Goal: Register for event/course

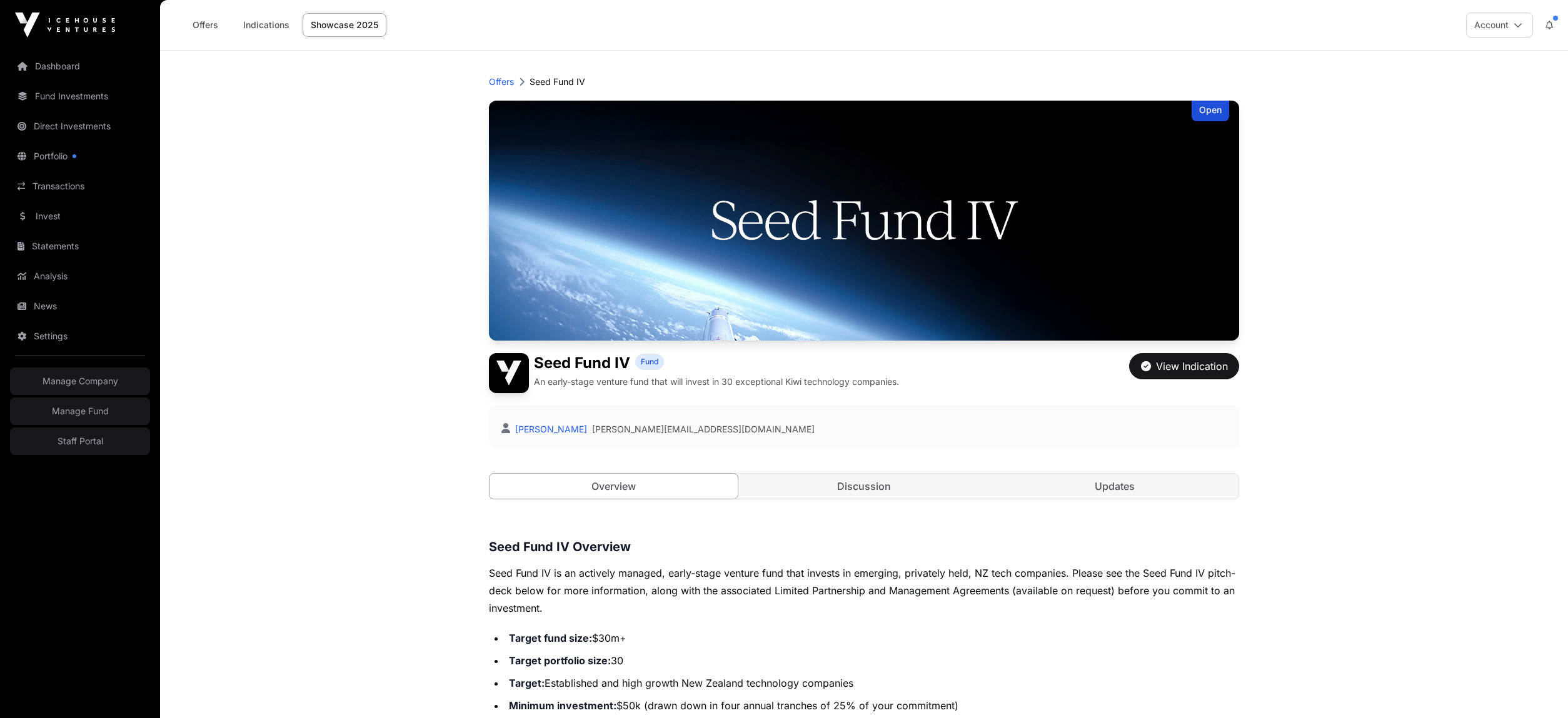
click at [344, 31] on link "Showcase 2025" at bounding box center [344, 25] width 83 height 24
click at [345, 24] on link "Showcase 2025" at bounding box center [344, 25] width 83 height 24
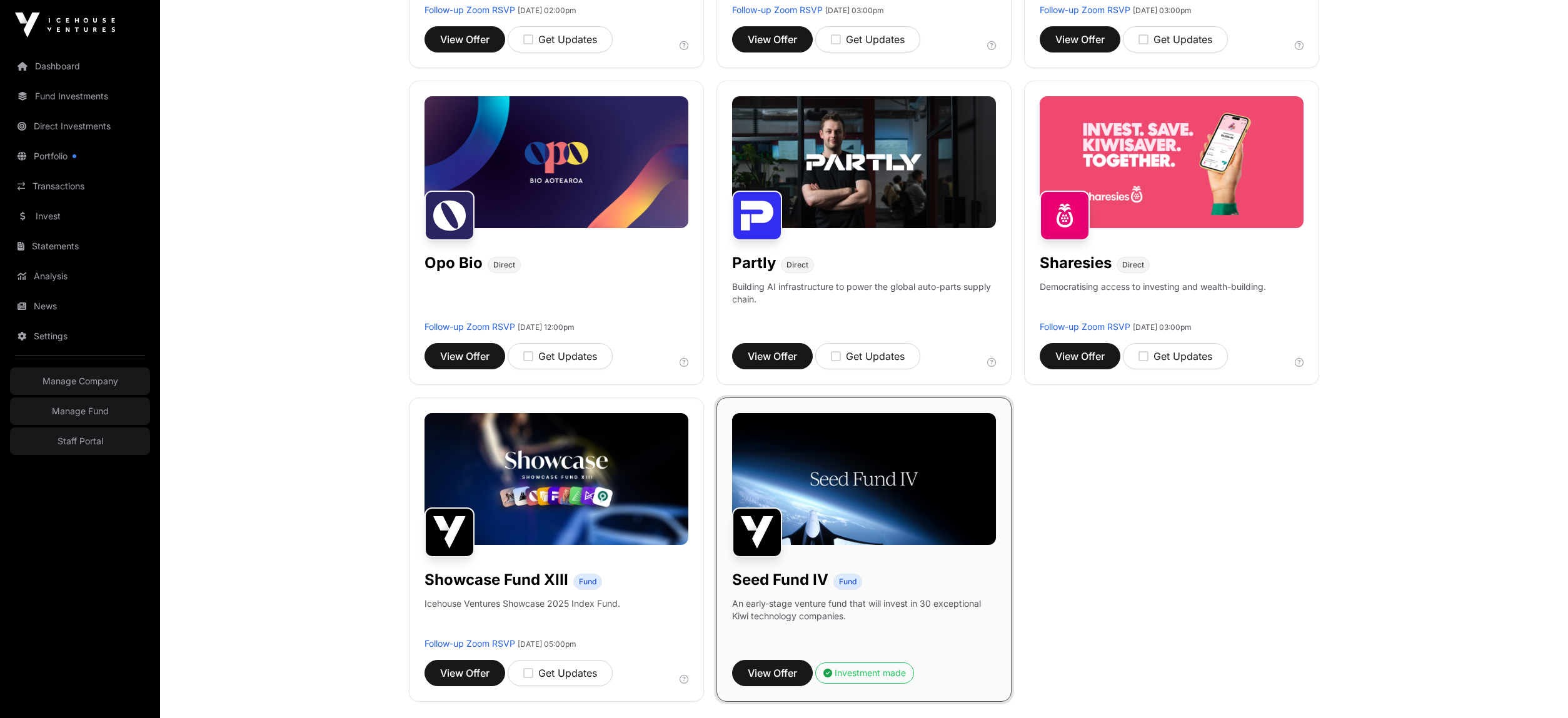
scroll to position [747, 0]
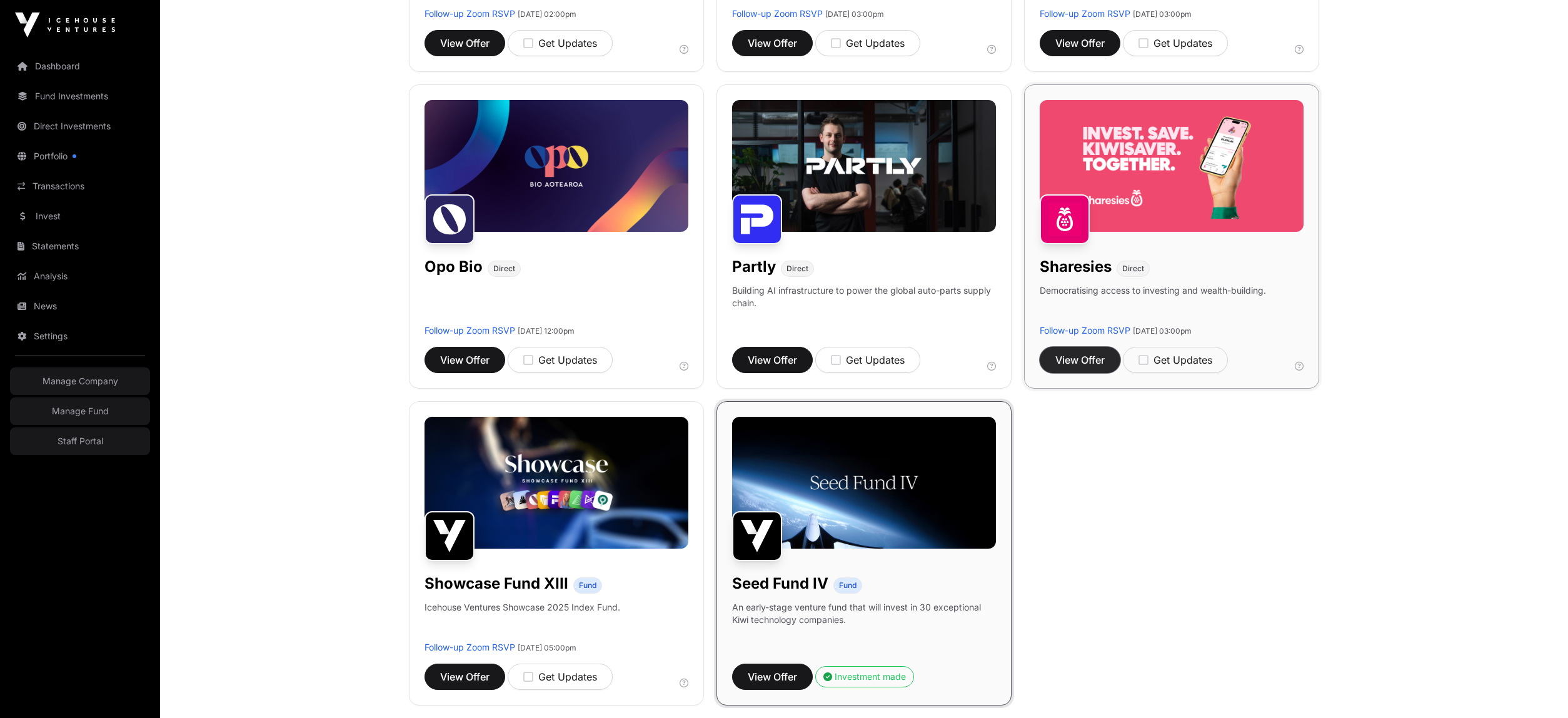
click at [1084, 369] on button "View Offer" at bounding box center [1080, 359] width 81 height 27
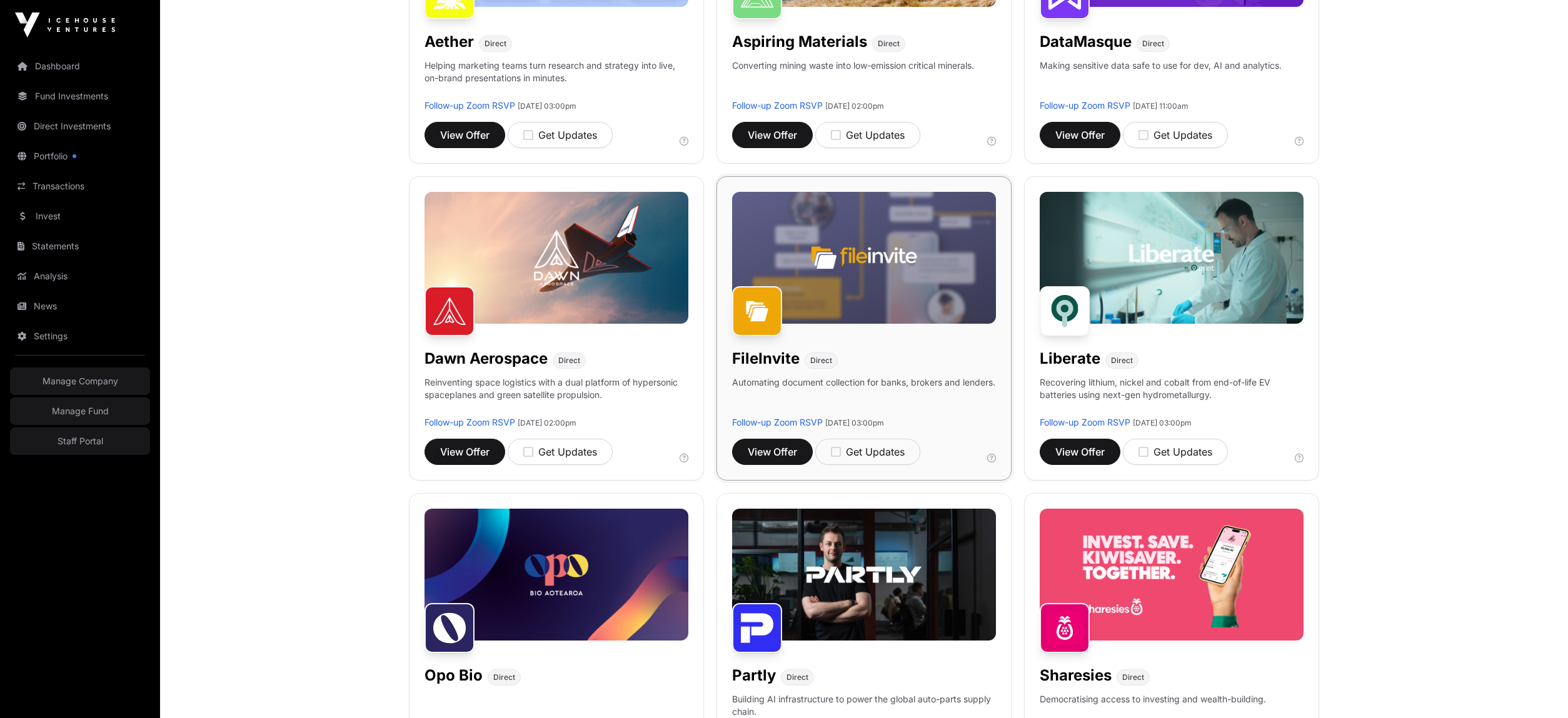
scroll to position [384, 0]
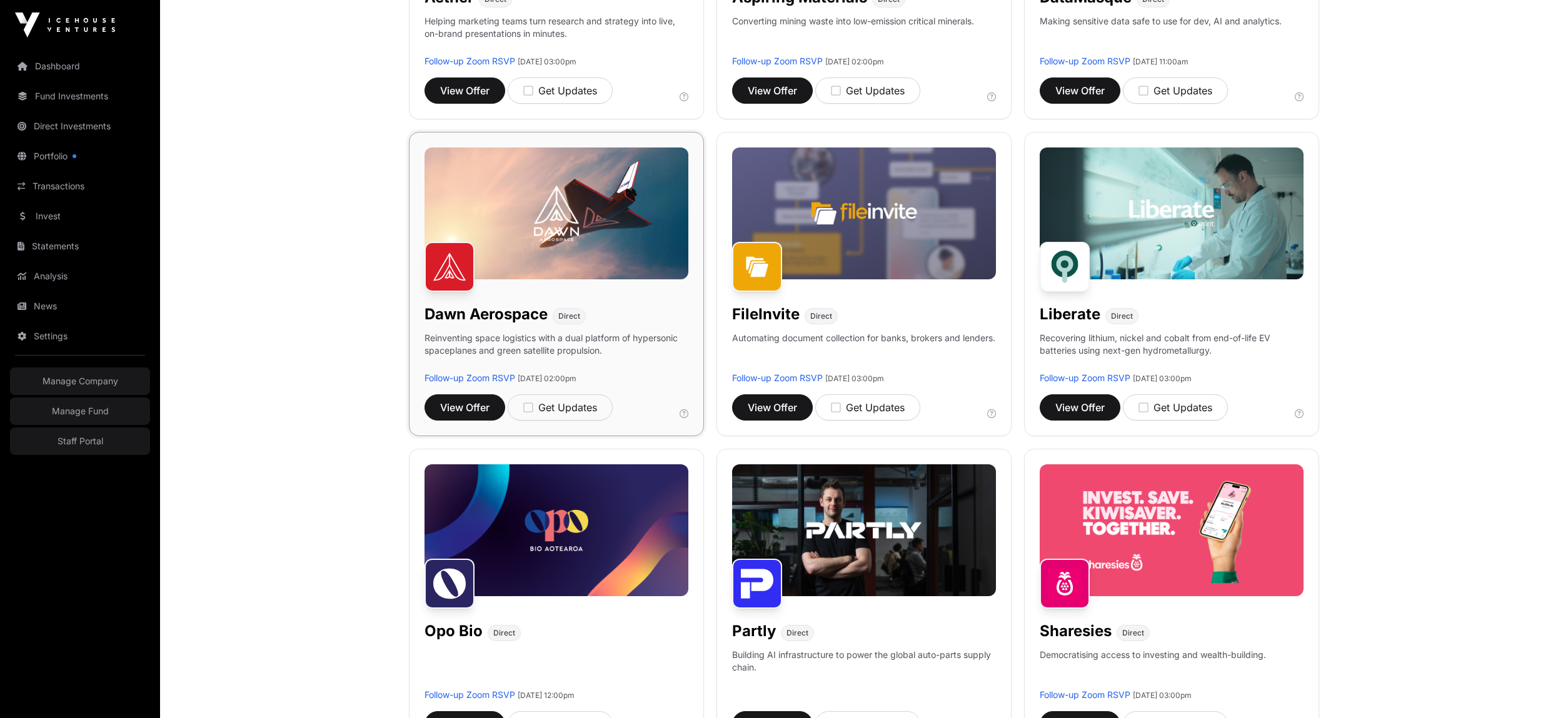
click at [497, 316] on h1 "Dawn Aerospace" at bounding box center [486, 314] width 123 height 20
click at [466, 400] on span "View Offer" at bounding box center [464, 407] width 49 height 15
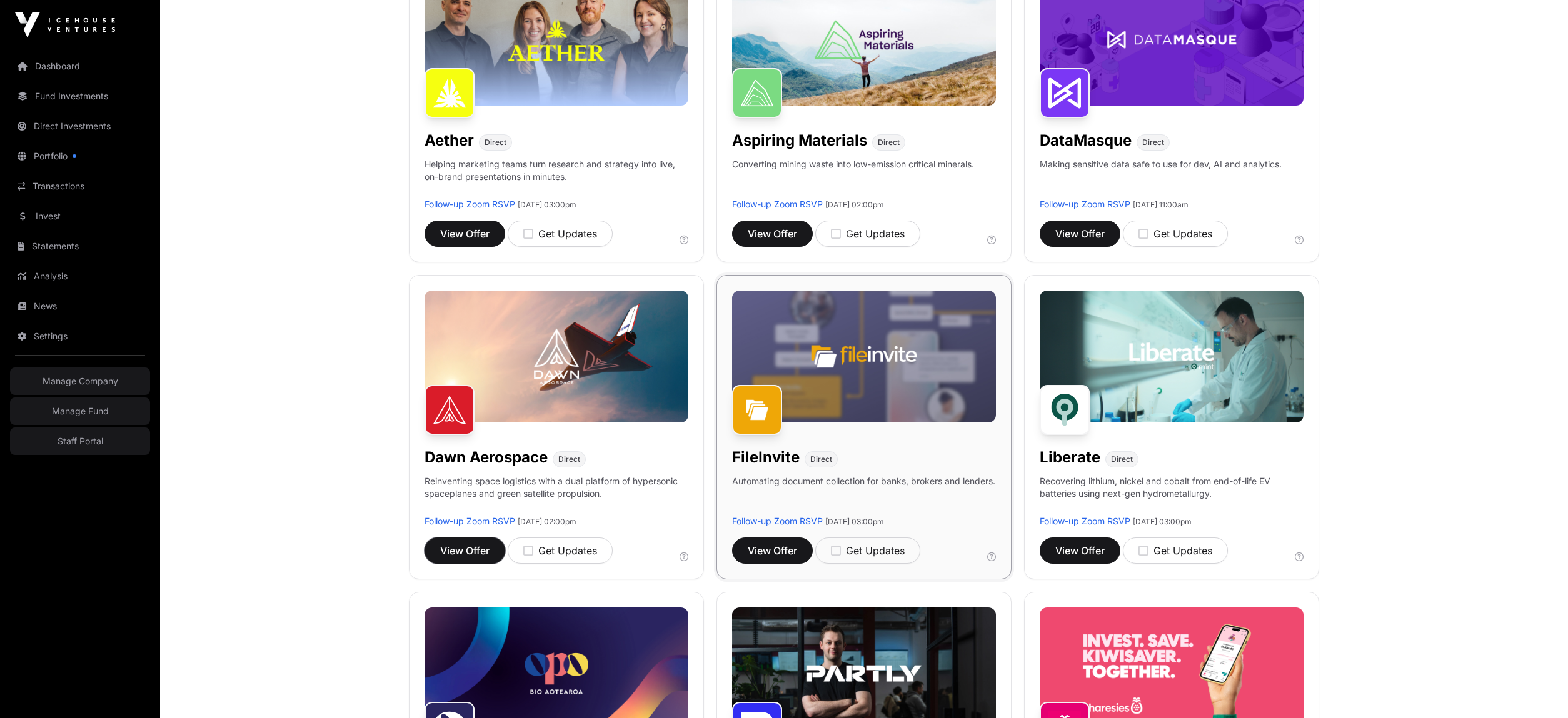
scroll to position [239, 0]
click at [783, 235] on span "View Offer" at bounding box center [772, 234] width 49 height 15
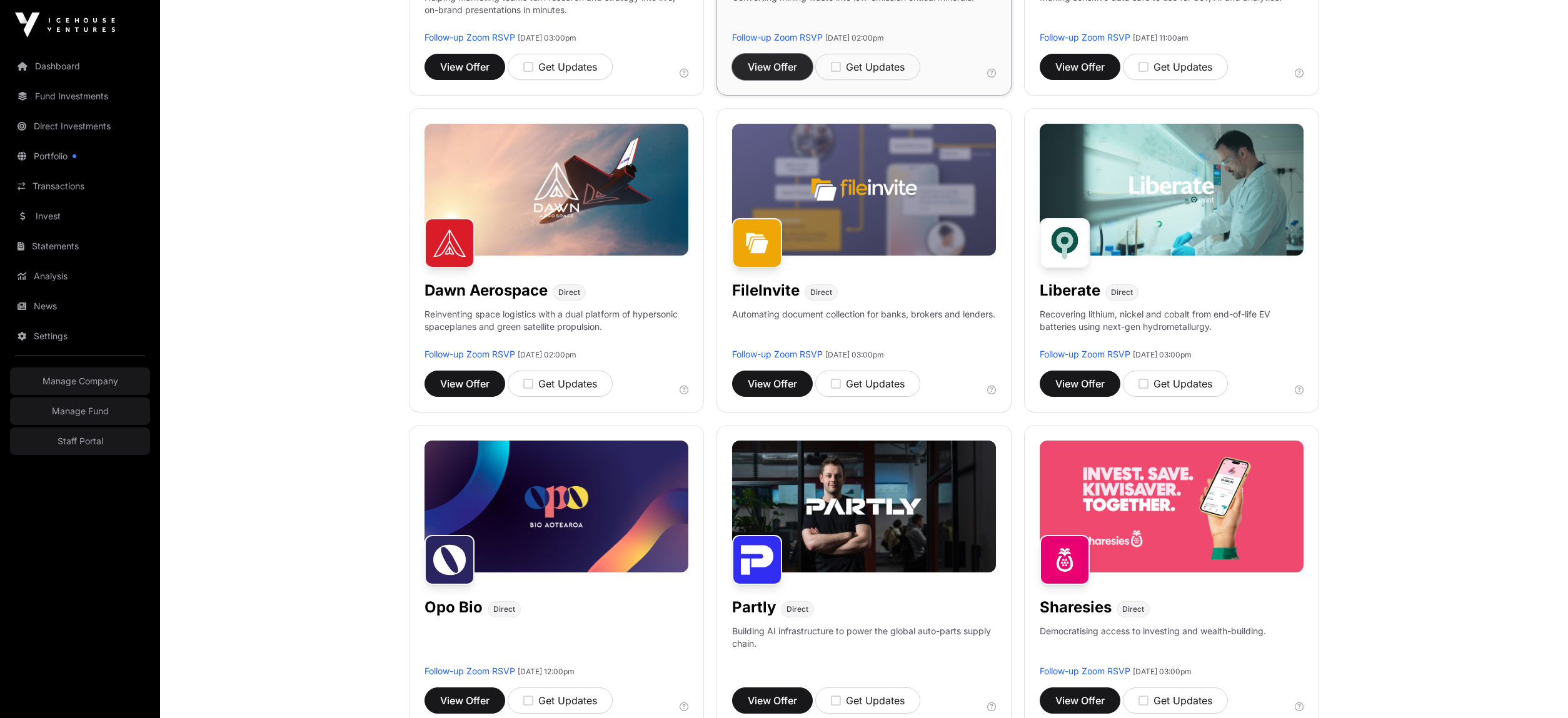
scroll to position [408, 0]
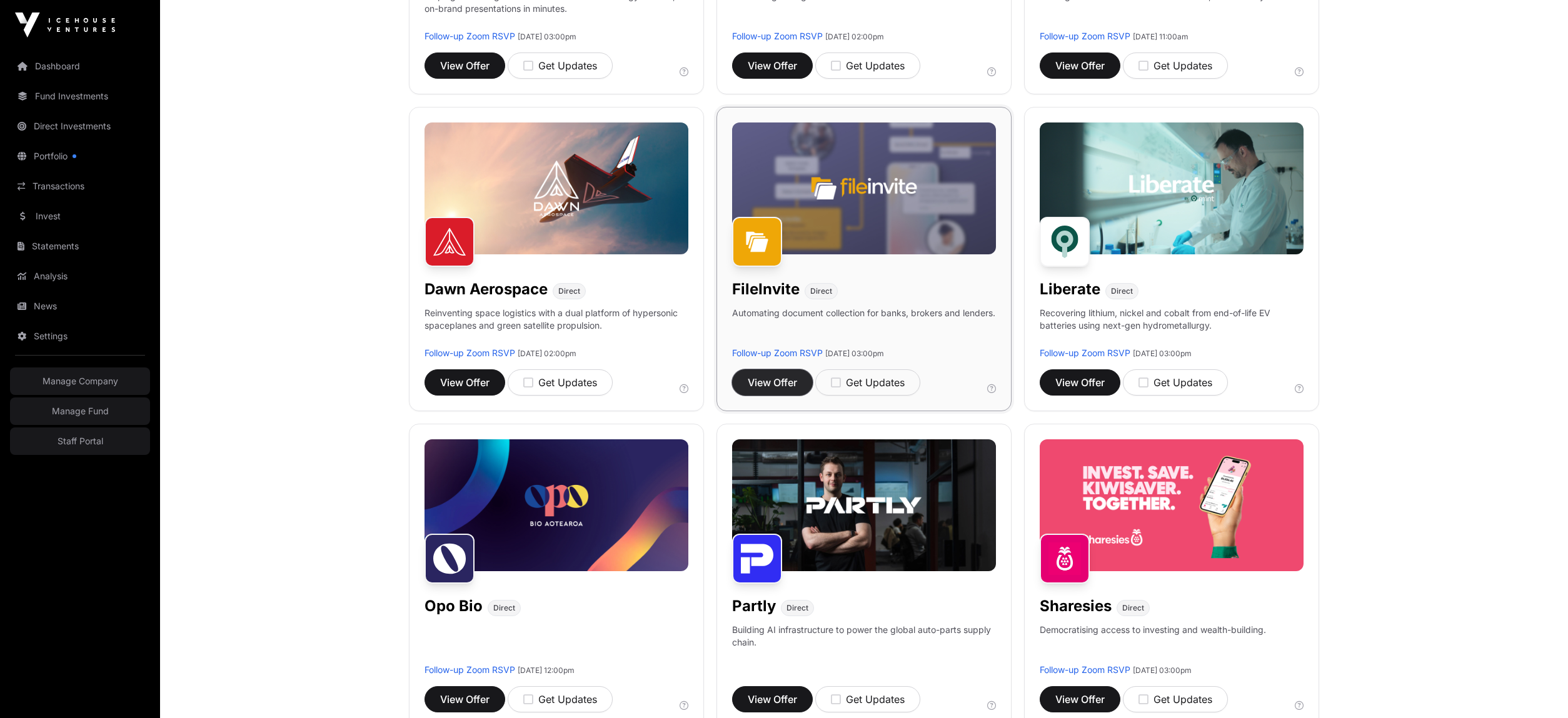
click at [785, 375] on span "View Offer" at bounding box center [772, 382] width 49 height 15
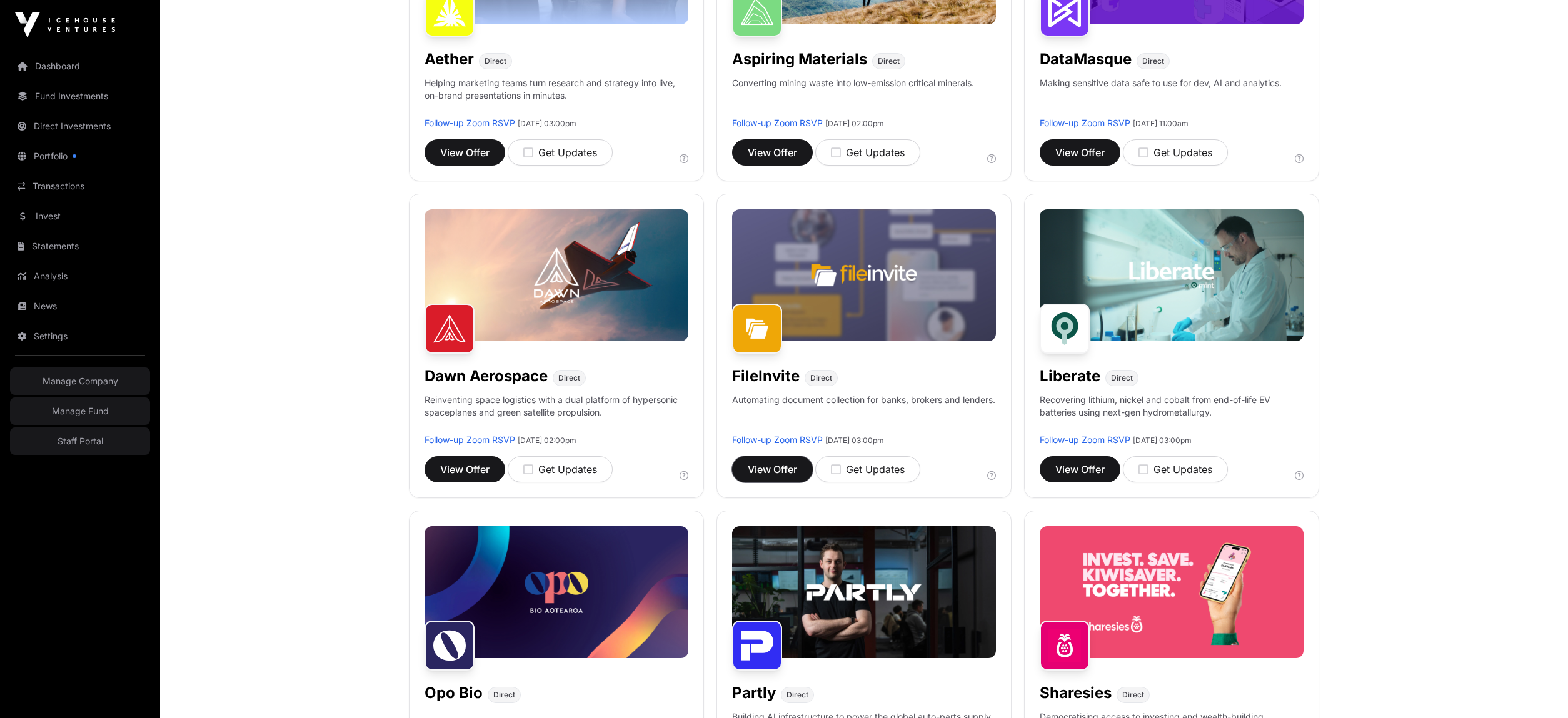
scroll to position [316, 0]
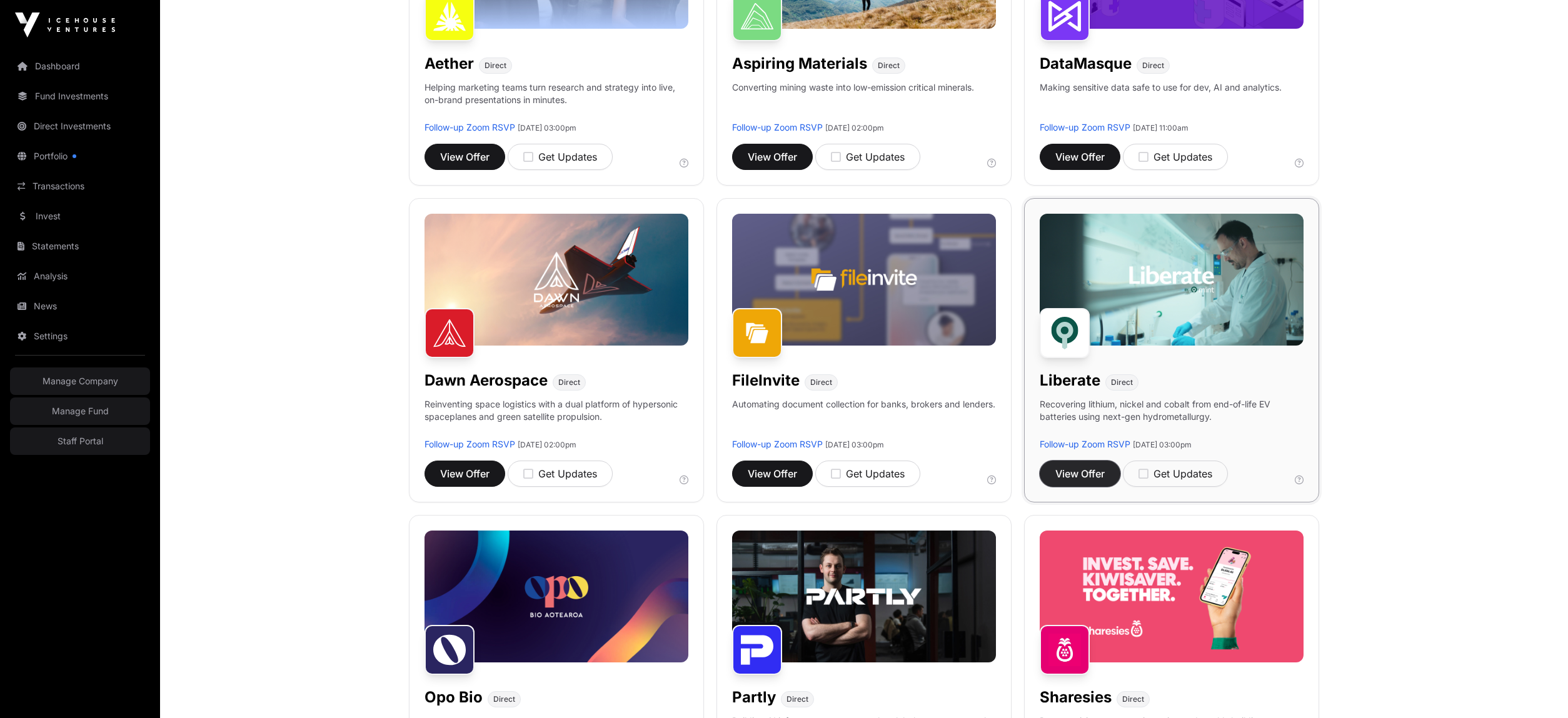
click at [1075, 476] on span "View Offer" at bounding box center [1079, 473] width 49 height 15
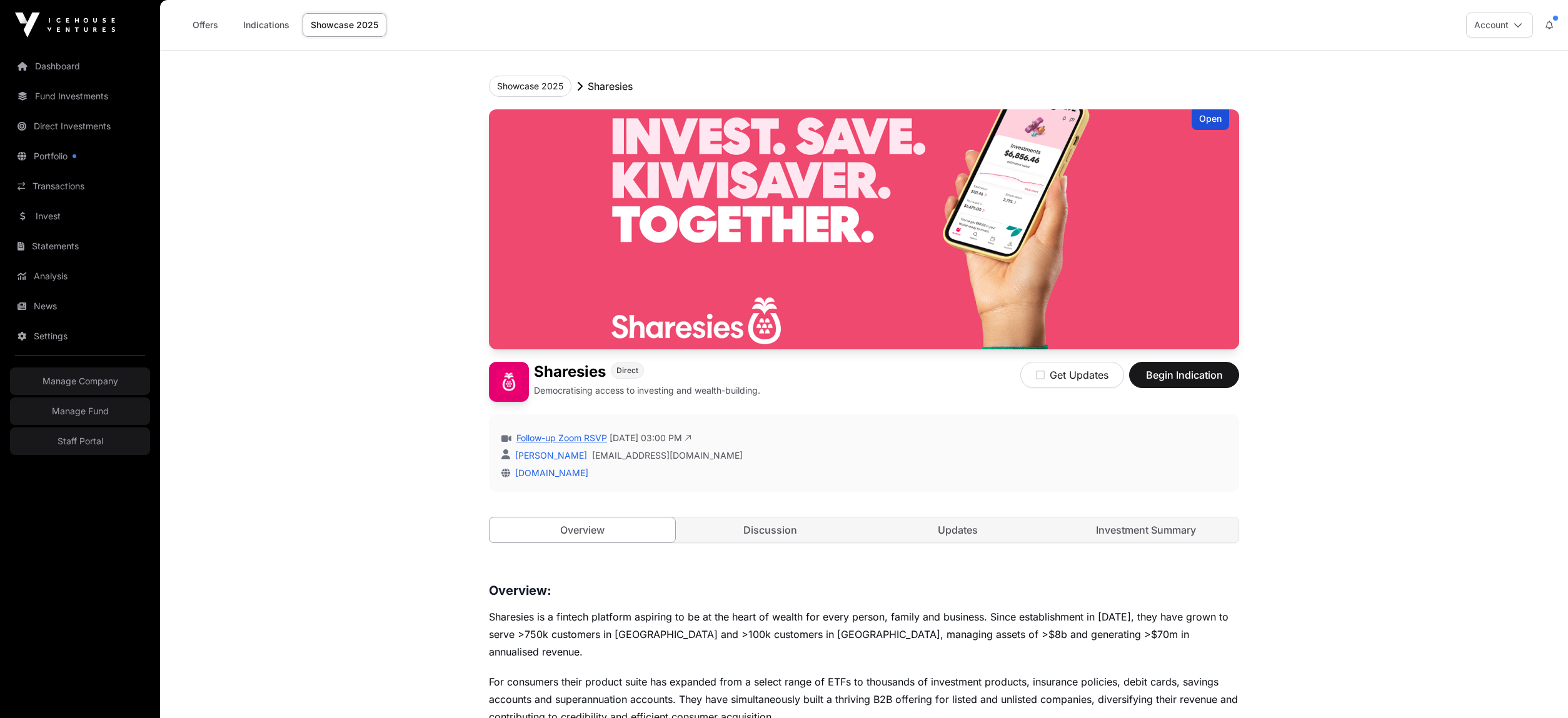
click at [590, 436] on link "Follow-up Zoom RSVP" at bounding box center [560, 438] width 93 height 13
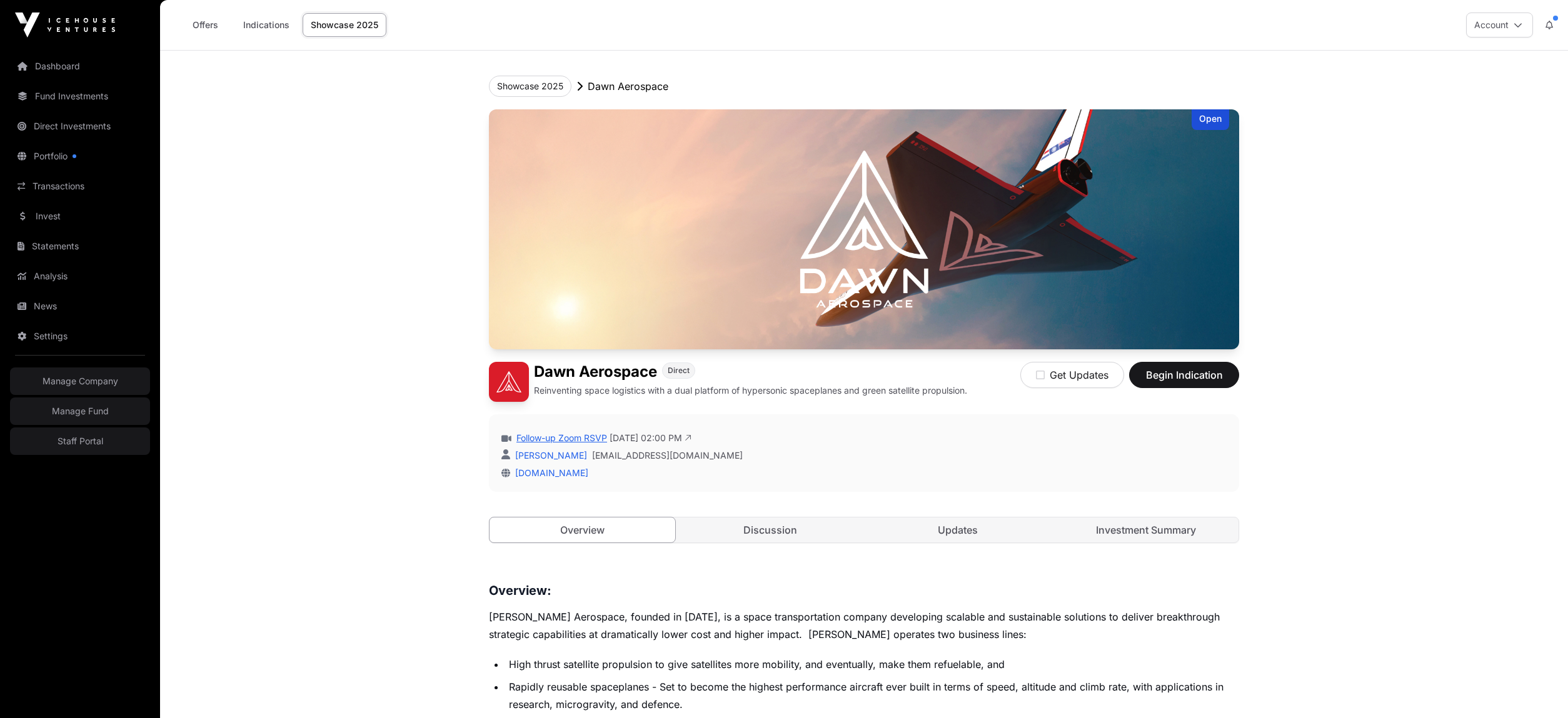
click at [581, 439] on link "Follow-up Zoom RSVP" at bounding box center [560, 438] width 93 height 13
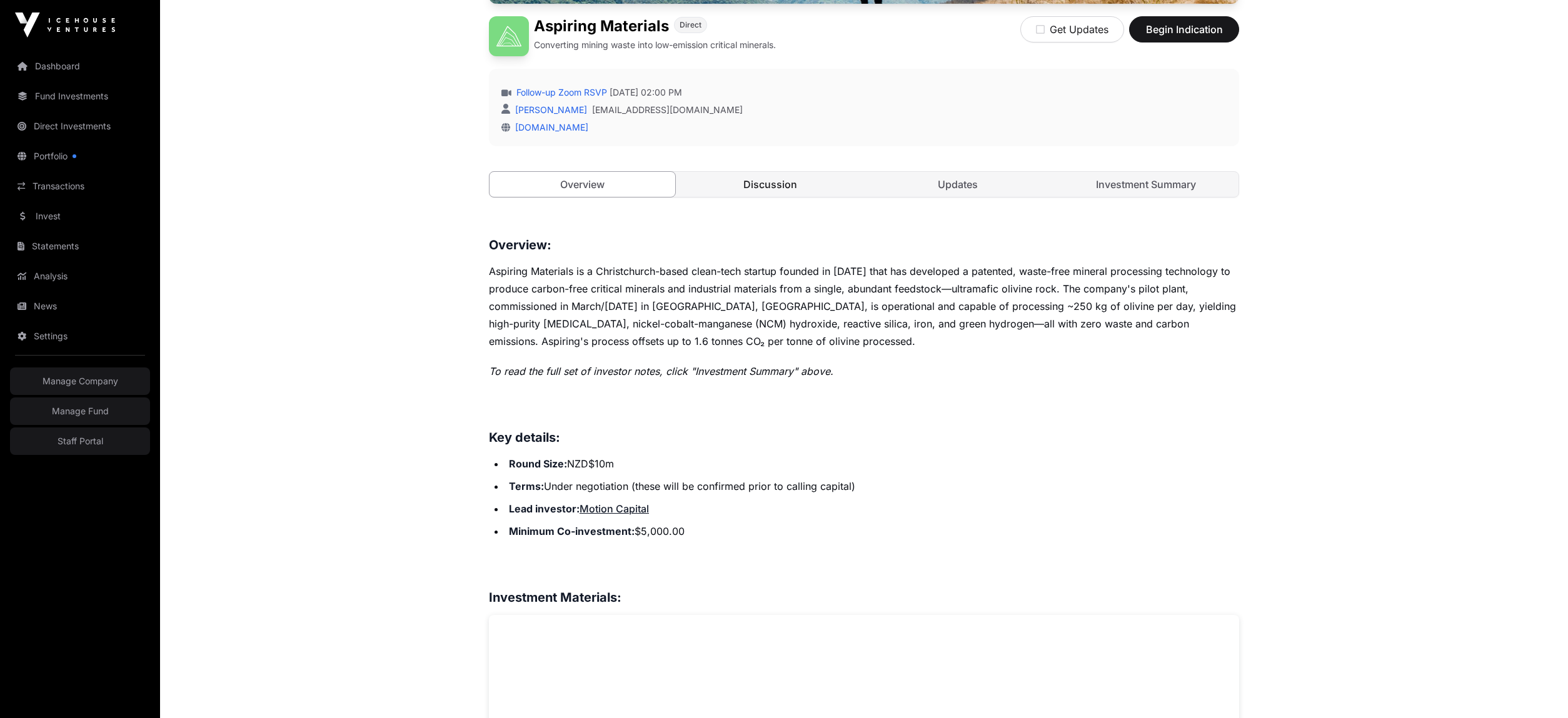
scroll to position [347, 0]
click at [557, 91] on link "Follow-up Zoom RSVP" at bounding box center [560, 92] width 93 height 13
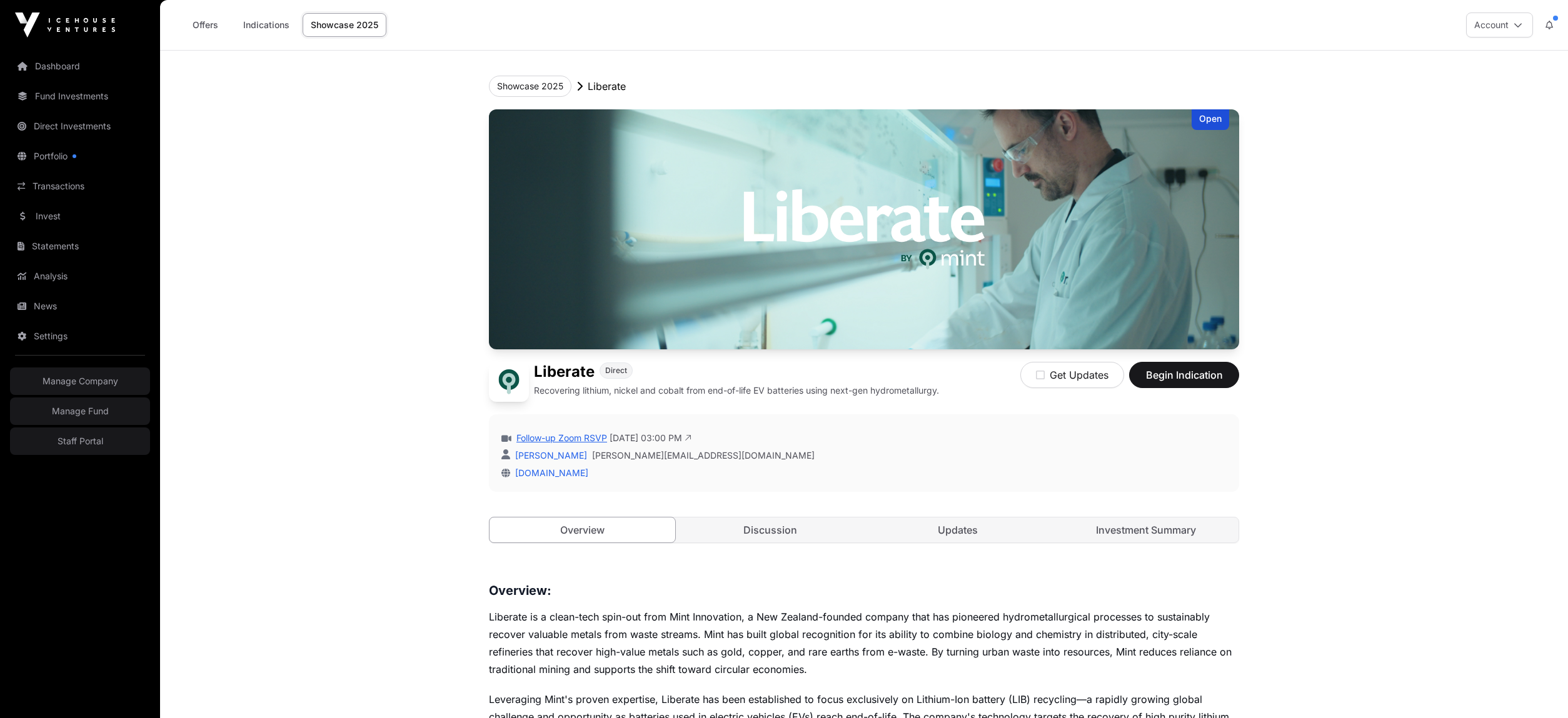
click at [578, 438] on link "Follow-up Zoom RSVP" at bounding box center [560, 438] width 93 height 13
